Goal: Check status: Check status

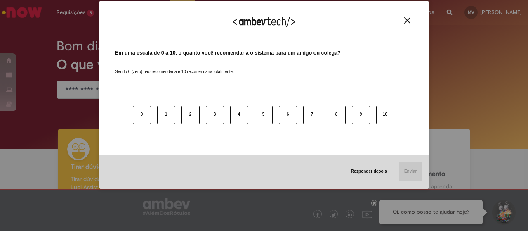
click at [408, 20] on img "Close" at bounding box center [408, 20] width 6 height 6
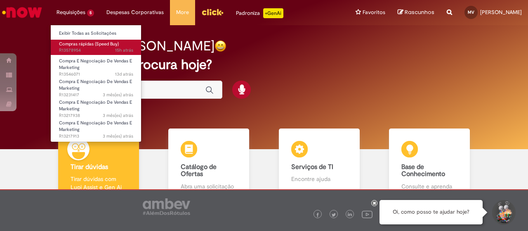
click at [97, 45] on span "Compras rápidas (Speed Buy)" at bounding box center [89, 44] width 60 height 6
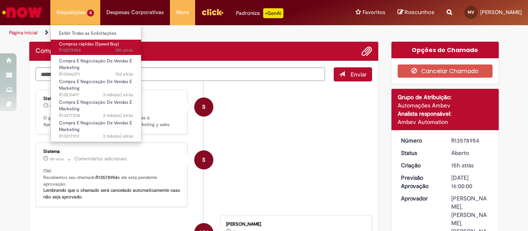
click at [104, 48] on span "15h atrás 15 horas atrás R13578954" at bounding box center [96, 50] width 74 height 7
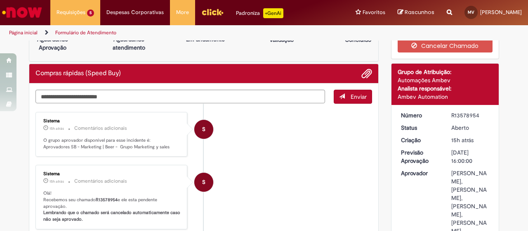
scroll to position [26, 0]
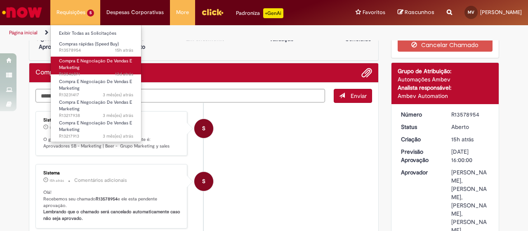
click at [88, 67] on link "Compra E Negociação De Vendas E Marketing 13d atrás 13 dias atrás R13546071" at bounding box center [96, 66] width 91 height 18
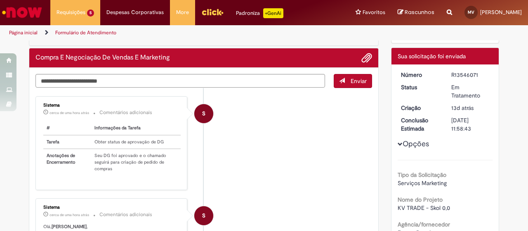
scroll to position [23, 0]
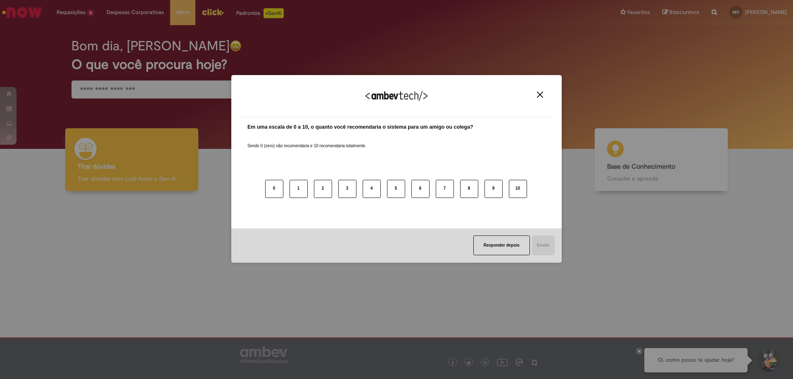
click at [536, 96] on button "Close" at bounding box center [539, 94] width 11 height 7
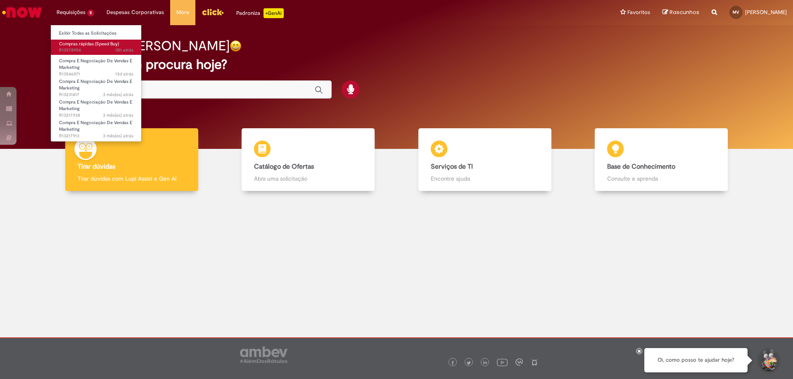
click at [90, 47] on link "Compras rápidas (Speed Buy) 15h atrás 15 horas atrás R13578954" at bounding box center [96, 47] width 91 height 15
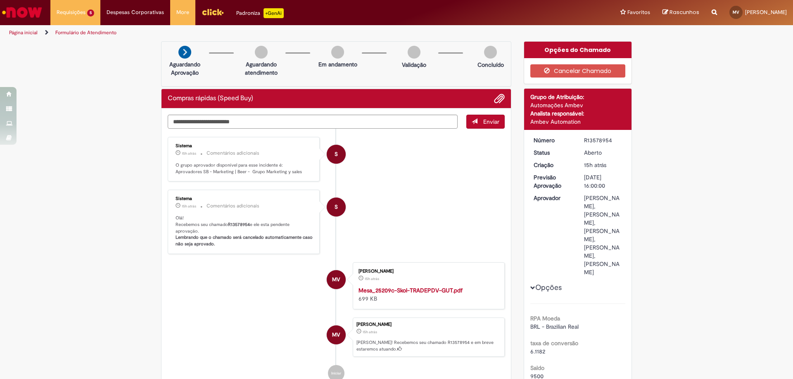
click at [596, 143] on div "R13578954" at bounding box center [603, 140] width 38 height 8
copy dd "R13578954"
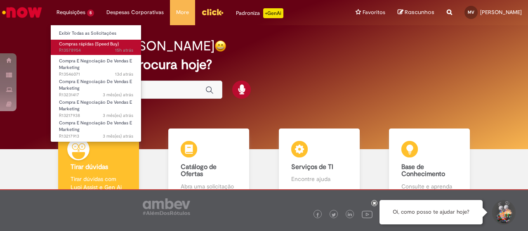
click at [93, 45] on span "Compras rápidas (Speed Buy)" at bounding box center [89, 44] width 60 height 6
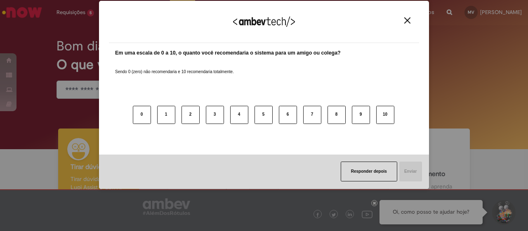
click at [411, 21] on button "Close" at bounding box center [407, 20] width 11 height 7
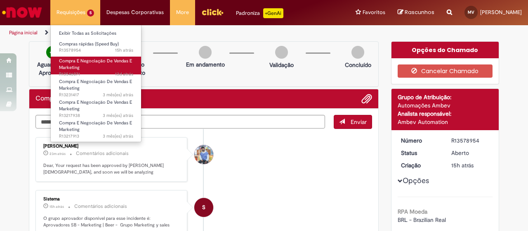
click at [83, 62] on span "Compra E Negociação De Vendas E Marketing" at bounding box center [95, 64] width 73 height 13
